Goal: Information Seeking & Learning: Understand process/instructions

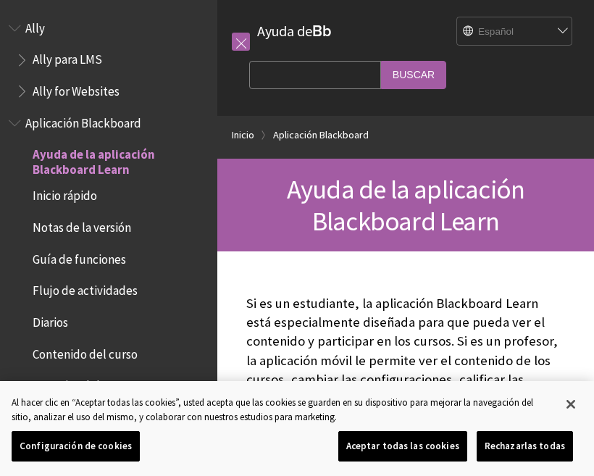
scroll to position [119, 0]
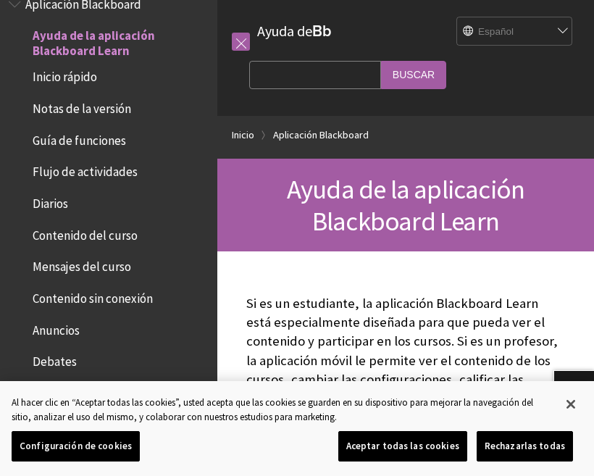
click at [74, 74] on span "Inicio rápido" at bounding box center [65, 75] width 65 height 20
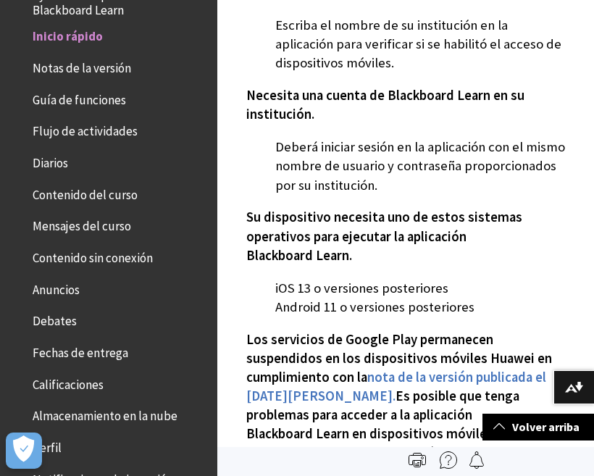
scroll to position [514, 0]
